Goal: Task Accomplishment & Management: Manage account settings

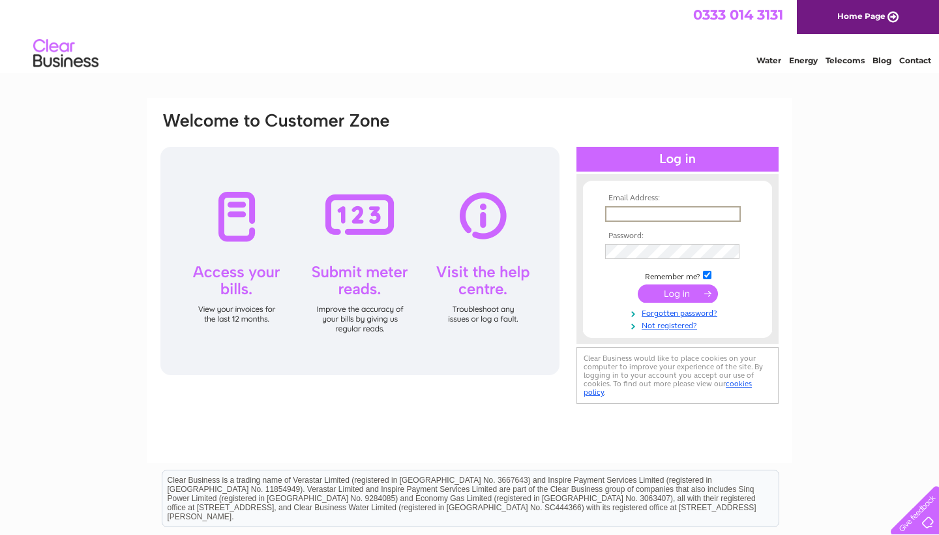
type input "pranarestaurant@yahoo.co.uk"
click at [678, 292] on input "submit" at bounding box center [678, 293] width 80 height 18
click at [672, 289] on input "submit" at bounding box center [678, 293] width 80 height 18
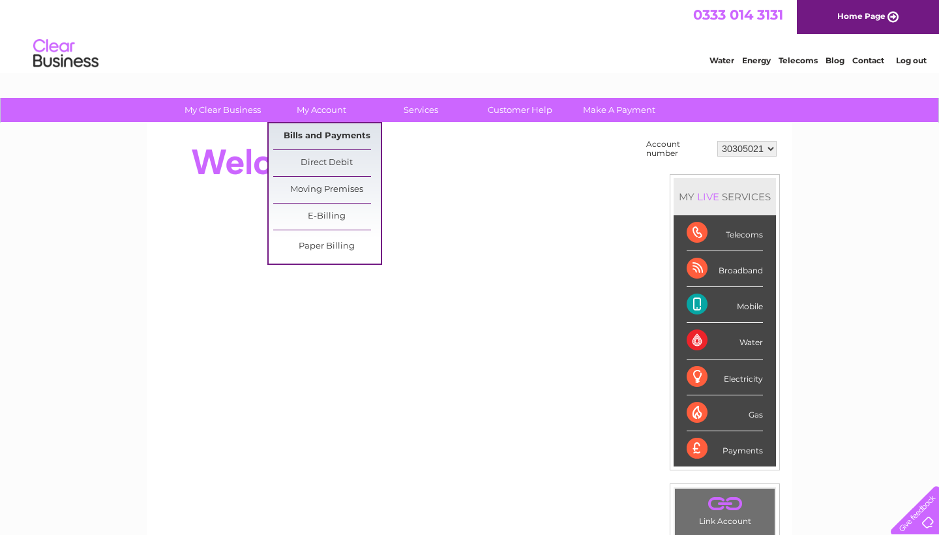
click at [324, 138] on link "Bills and Payments" at bounding box center [327, 136] width 108 height 26
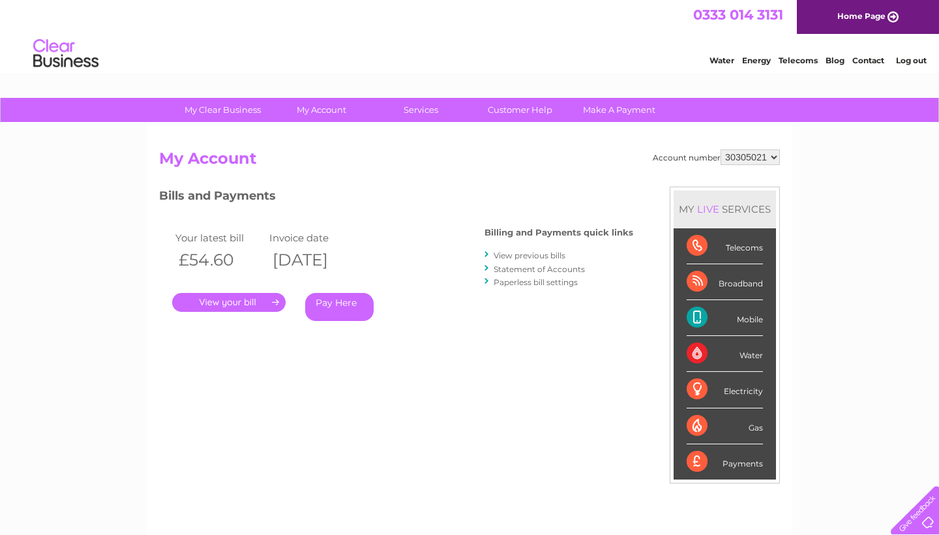
click at [228, 303] on link "." at bounding box center [228, 302] width 113 height 19
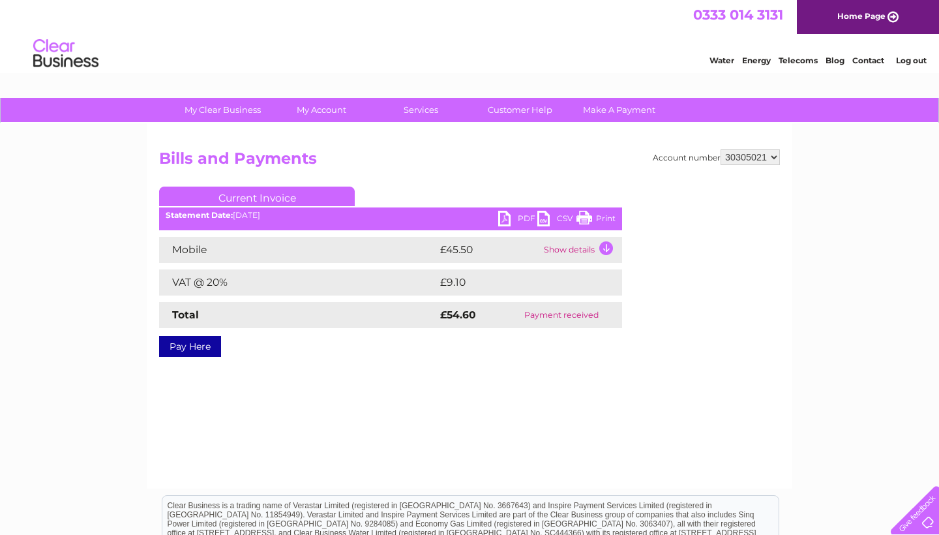
click at [507, 217] on link "PDF" at bounding box center [517, 220] width 39 height 19
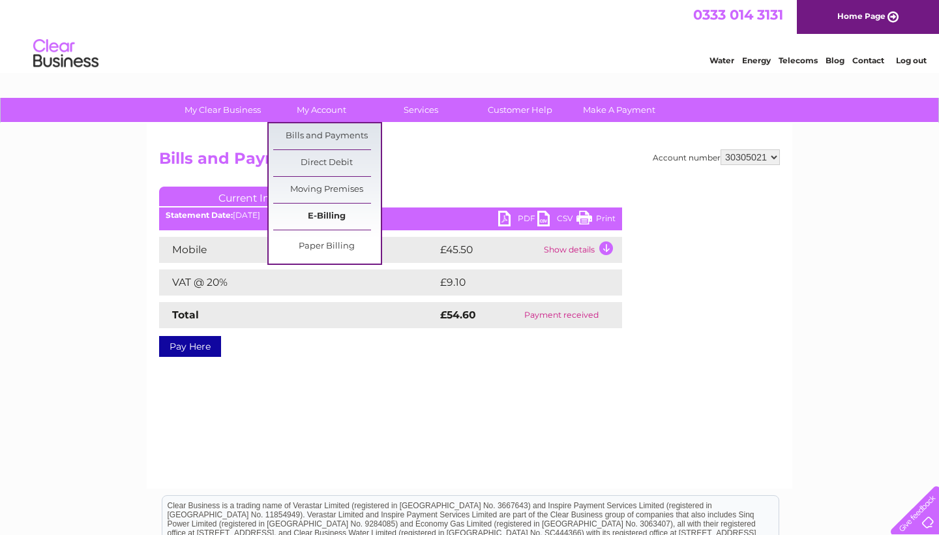
click at [320, 213] on link "E-Billing" at bounding box center [327, 217] width 108 height 26
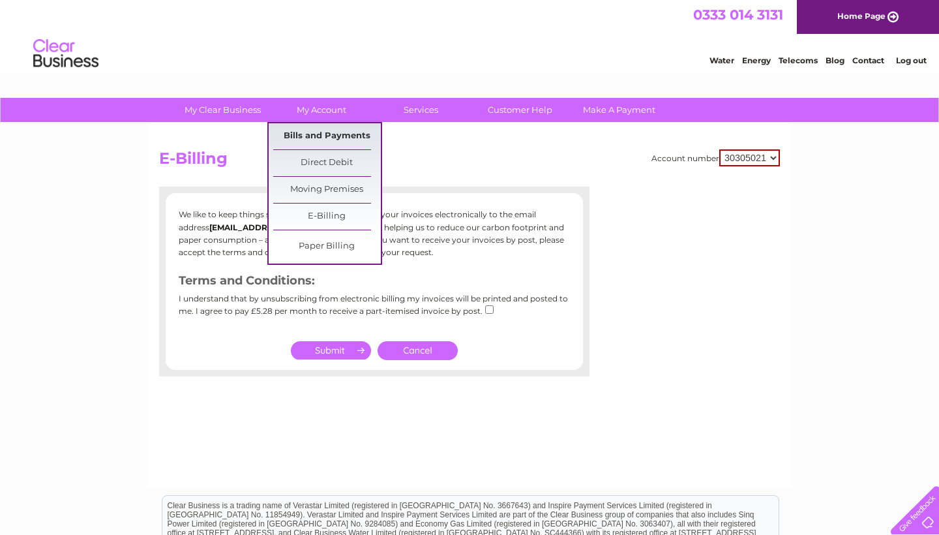
click at [306, 132] on link "Bills and Payments" at bounding box center [327, 136] width 108 height 26
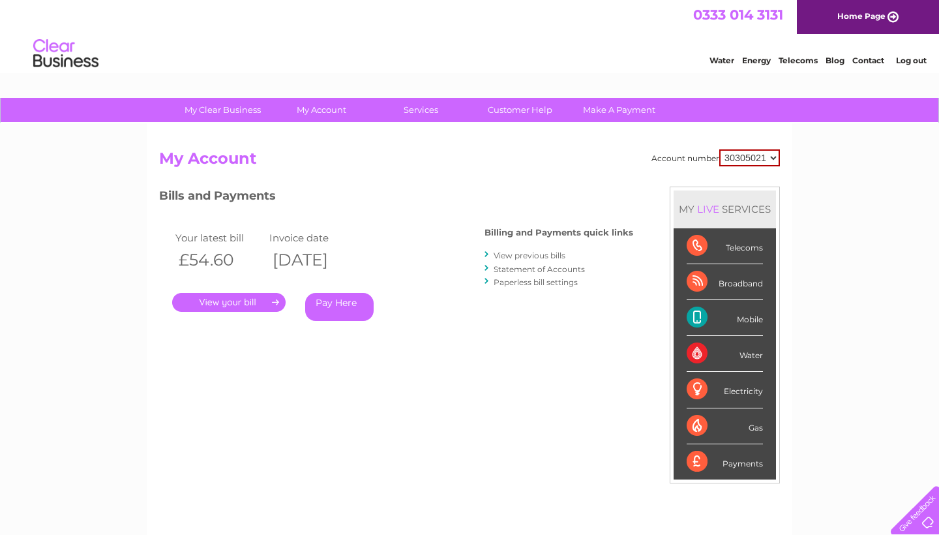
select select "30305141"
click at [239, 300] on link "." at bounding box center [228, 302] width 113 height 19
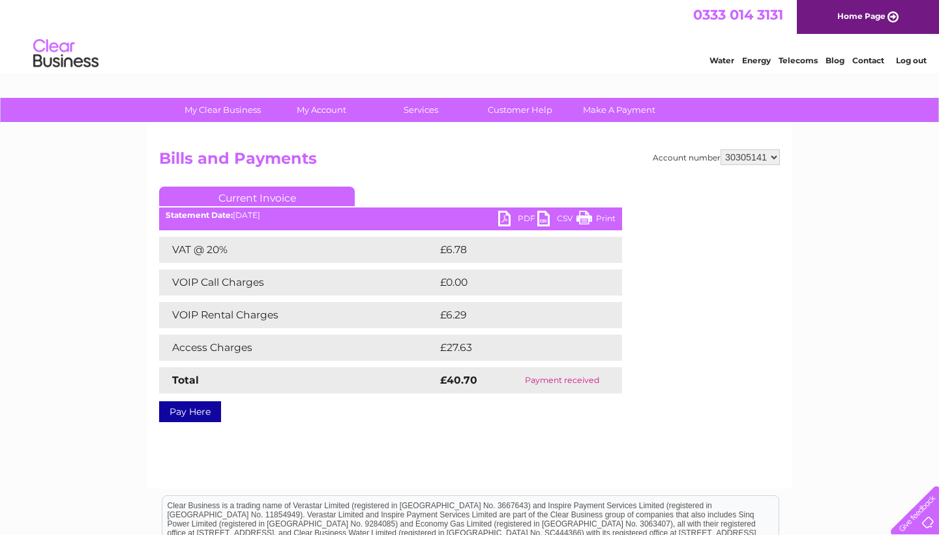
click at [258, 213] on div "Statement Date: [DATE]" at bounding box center [390, 215] width 463 height 9
click at [253, 215] on div "Statement Date: 09/09/2025" at bounding box center [390, 215] width 463 height 9
click at [207, 217] on b "Statement Date:" at bounding box center [199, 215] width 67 height 10
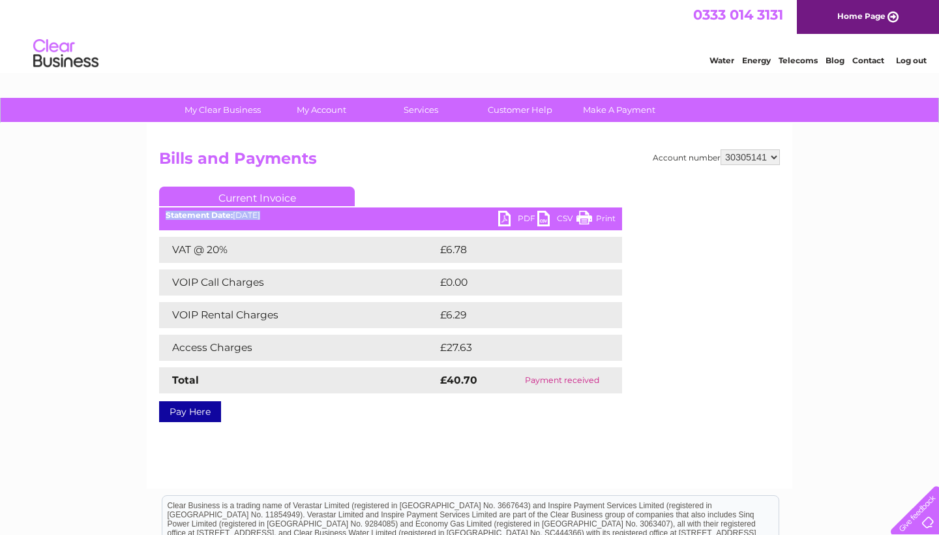
click at [207, 217] on b "Statement Date:" at bounding box center [199, 215] width 67 height 10
click at [449, 347] on td "£27.63" at bounding box center [516, 348] width 159 height 26
select select "30305021"
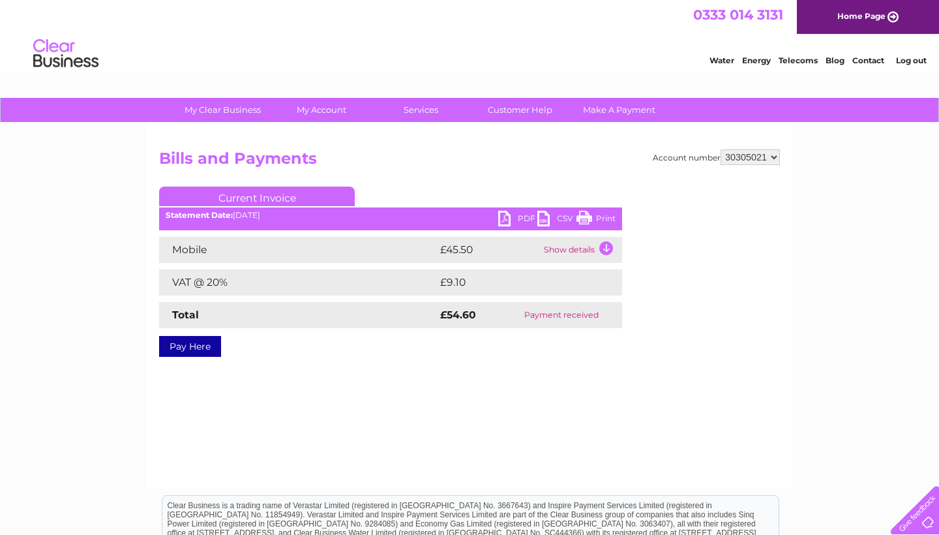
click at [570, 254] on td "Show details" at bounding box center [582, 250] width 82 height 26
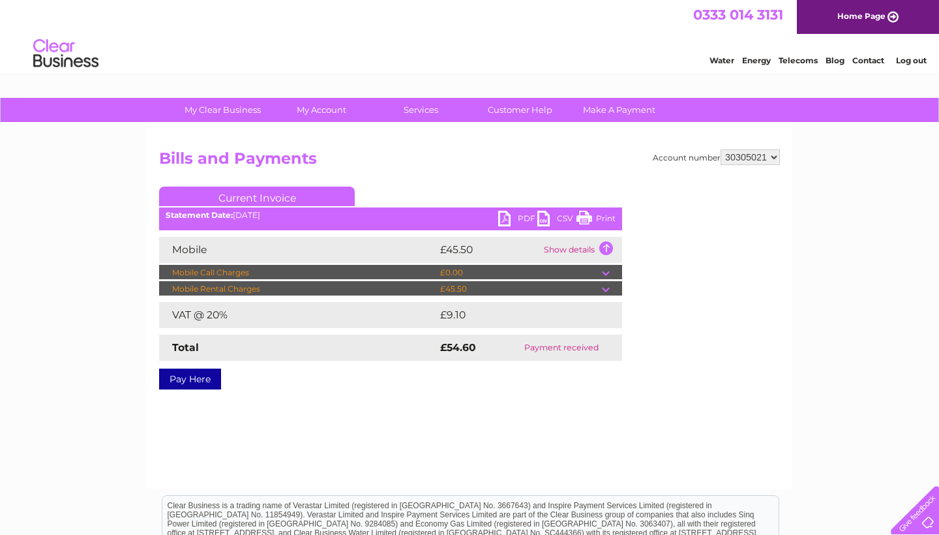
click at [570, 254] on td "Show details" at bounding box center [582, 250] width 82 height 26
